Goal: Check status: Check status

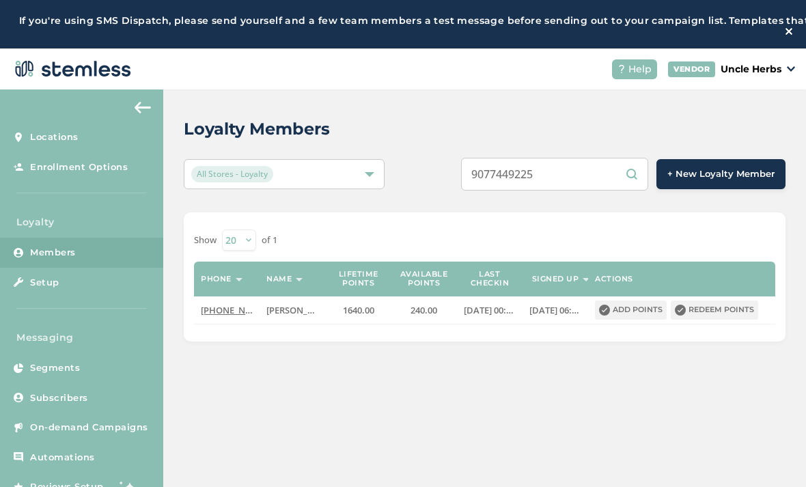
scroll to position [79, 0]
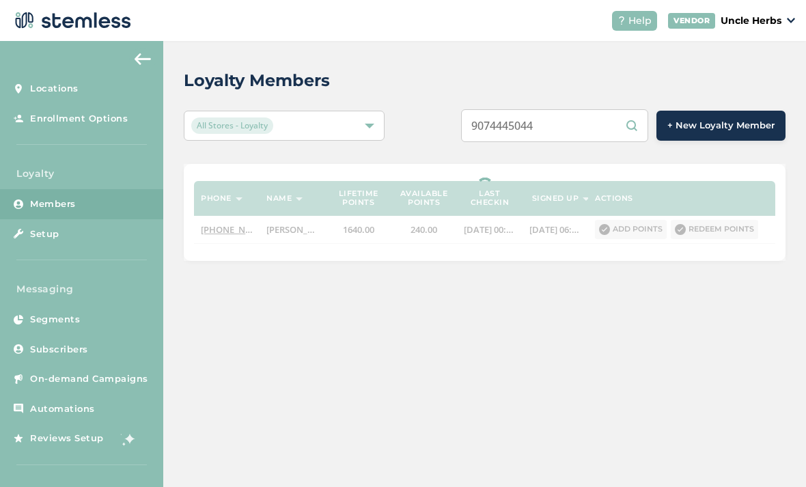
click at [614, 109] on input "9074445044" at bounding box center [554, 125] width 187 height 33
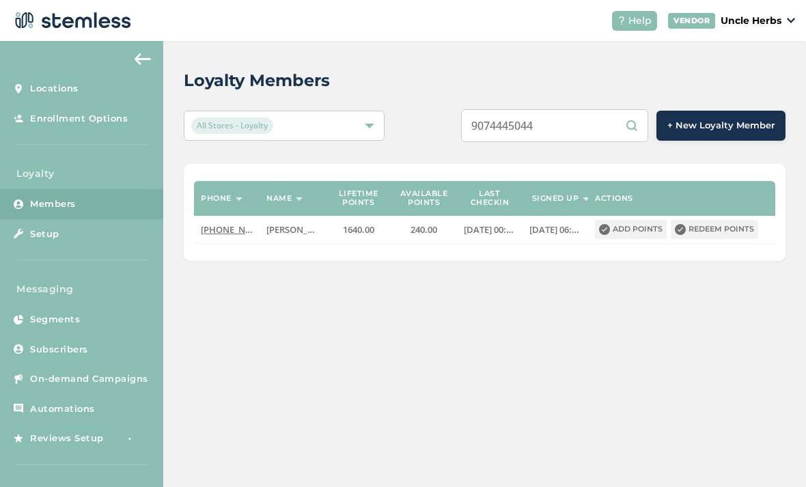
click at [607, 109] on input "9074445044" at bounding box center [554, 125] width 187 height 33
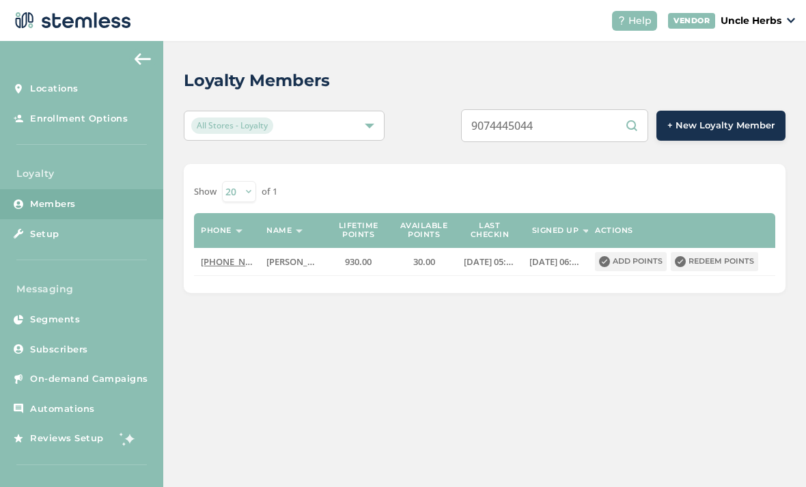
type input "9074445044"
click at [224, 256] on span "[PHONE_NUMBER]" at bounding box center [240, 262] width 79 height 12
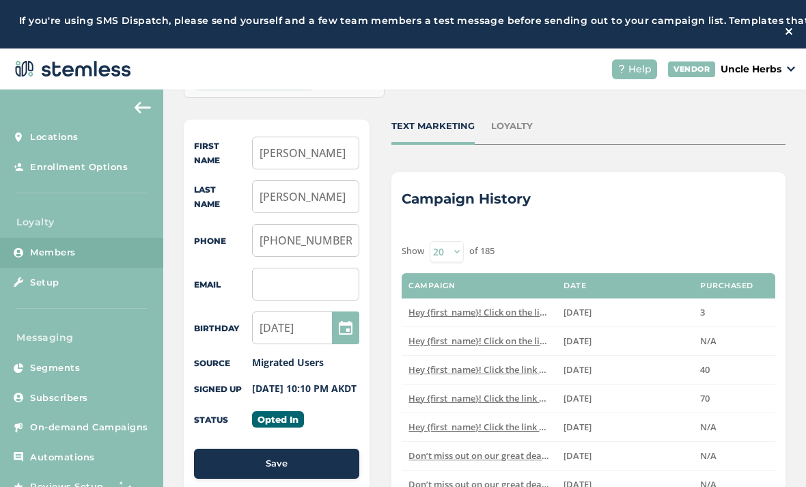
scroll to position [112, 0]
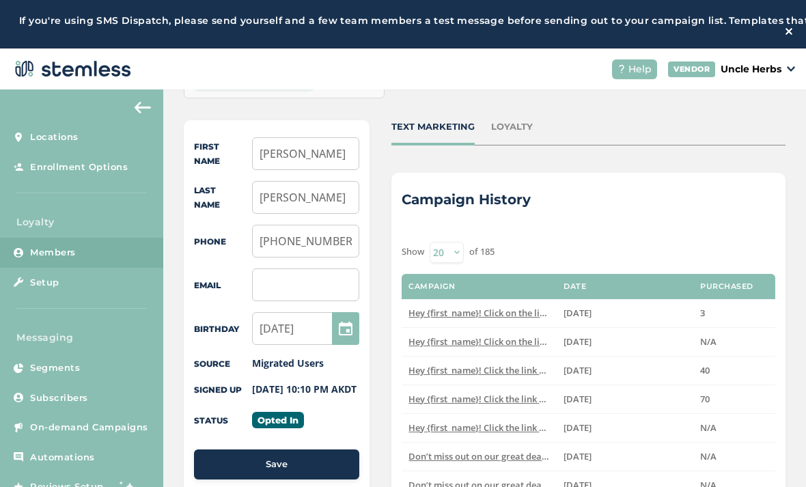
click at [507, 126] on div "LOYALTY" at bounding box center [512, 127] width 42 height 14
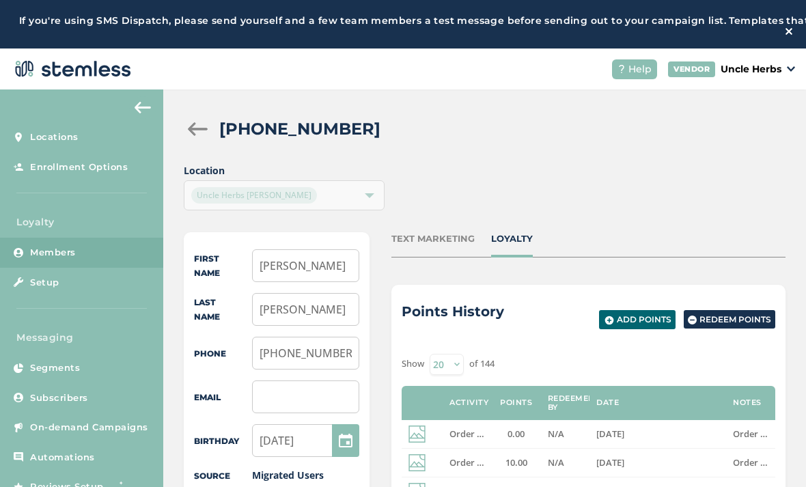
scroll to position [0, 0]
click at [417, 238] on div "TEXT MARKETING" at bounding box center [433, 239] width 83 height 14
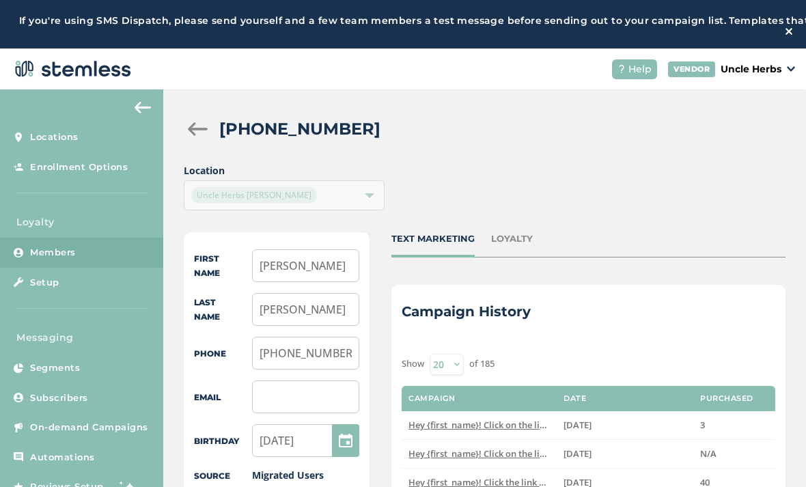
click at [512, 245] on div "LOYALTY" at bounding box center [512, 239] width 42 height 14
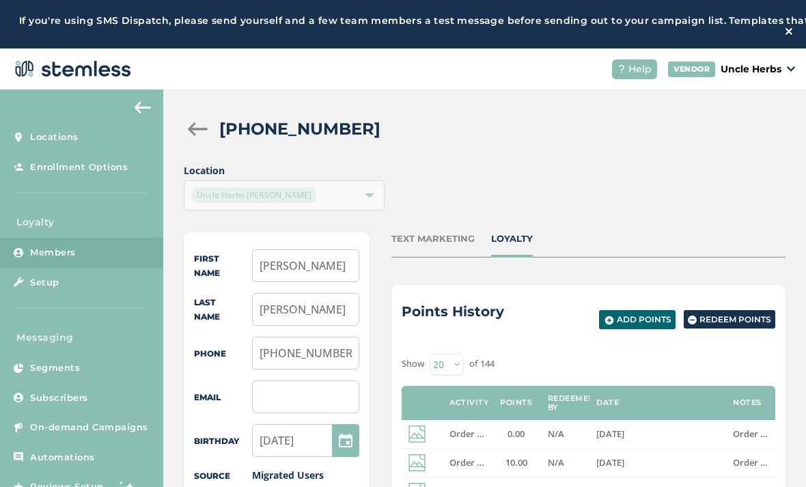
click at [436, 242] on div "TEXT MARKETING" at bounding box center [433, 239] width 83 height 14
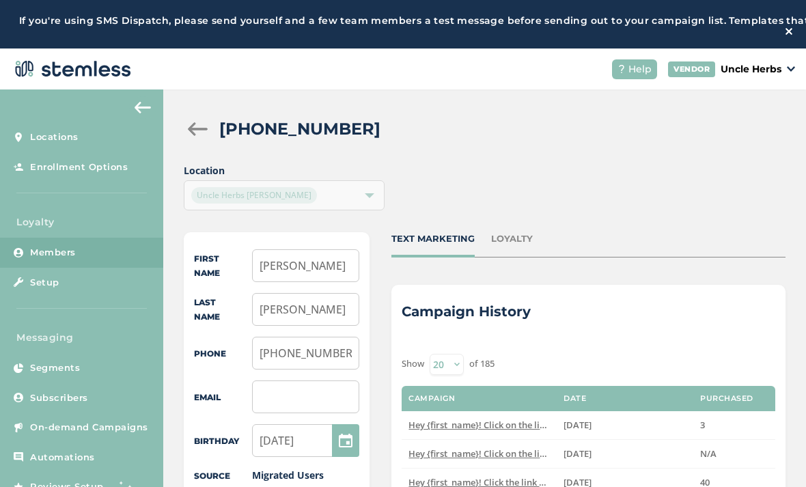
click at [204, 126] on div at bounding box center [197, 129] width 27 height 14
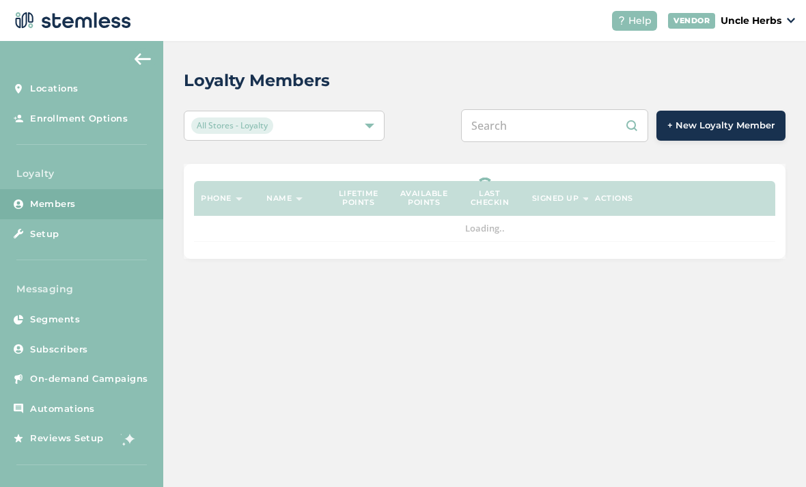
click at [584, 109] on input "text" at bounding box center [554, 125] width 187 height 33
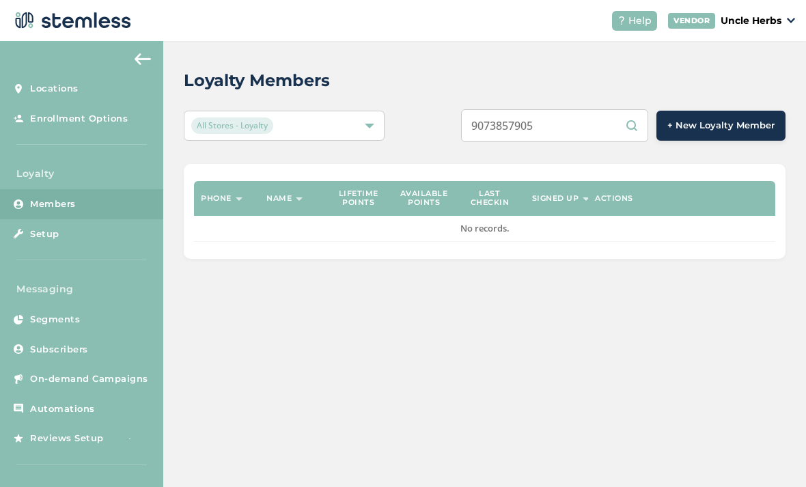
click at [597, 109] on input "9073857905" at bounding box center [554, 125] width 187 height 33
type input "9073857905"
